Goal: Transaction & Acquisition: Subscribe to service/newsletter

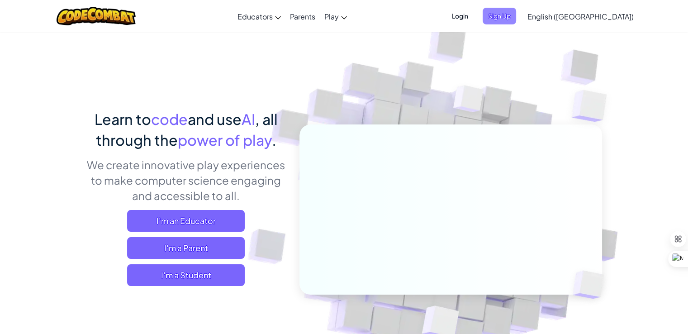
click at [516, 13] on span "Sign Up" at bounding box center [498, 16] width 33 height 17
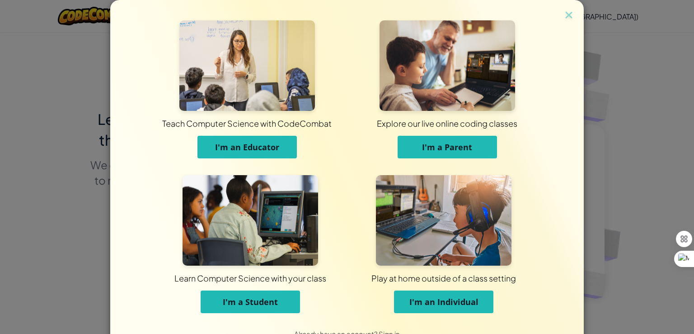
click at [572, 10] on div "Teach Computer Science with CodeCombat I'm an Educator Explore our live online …" at bounding box center [347, 161] width 474 height 322
click at [567, 11] on img at bounding box center [569, 16] width 12 height 14
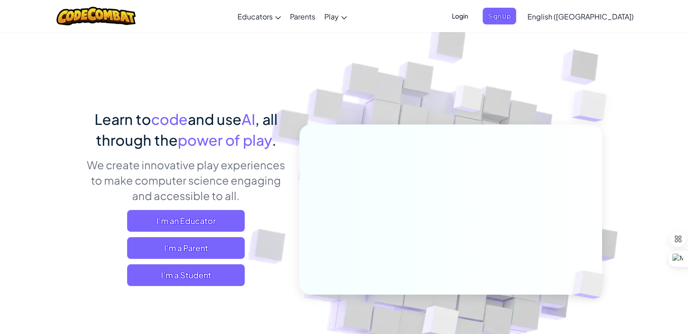
click at [520, 15] on ul "Login Sign Up" at bounding box center [481, 16] width 79 height 17
click at [473, 17] on span "Login" at bounding box center [459, 16] width 27 height 17
